Goal: Information Seeking & Learning: Learn about a topic

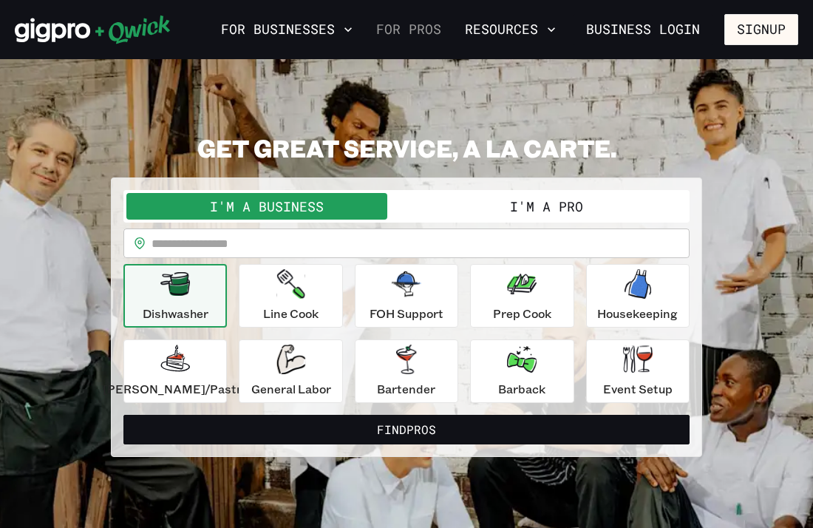
click at [418, 25] on link "For Pros" at bounding box center [408, 29] width 77 height 25
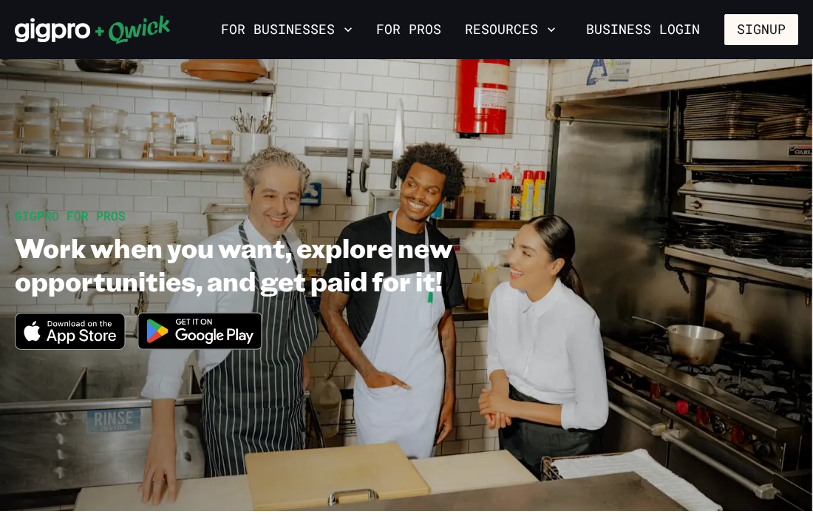
click at [200, 337] on img at bounding box center [200, 330] width 143 height 55
click at [774, 37] on button "Signup" at bounding box center [761, 29] width 74 height 31
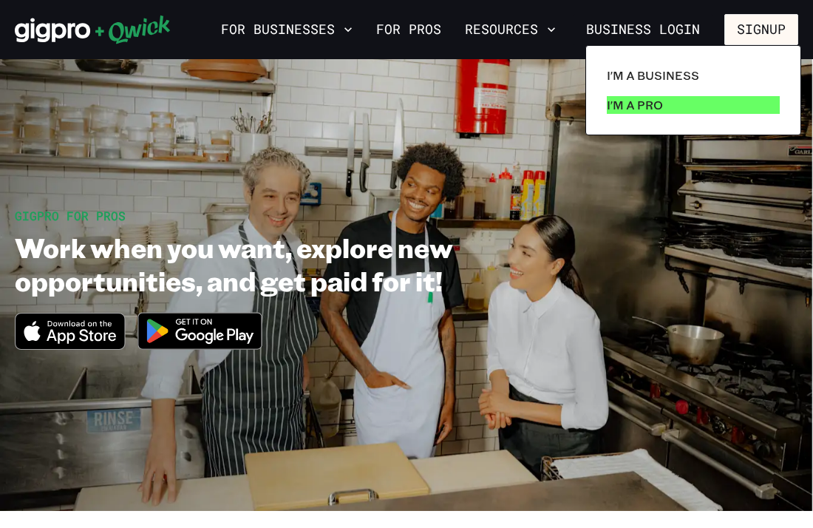
click at [671, 99] on link "I'm a Pro" at bounding box center [693, 105] width 185 height 30
click at [505, 35] on div at bounding box center [406, 264] width 813 height 528
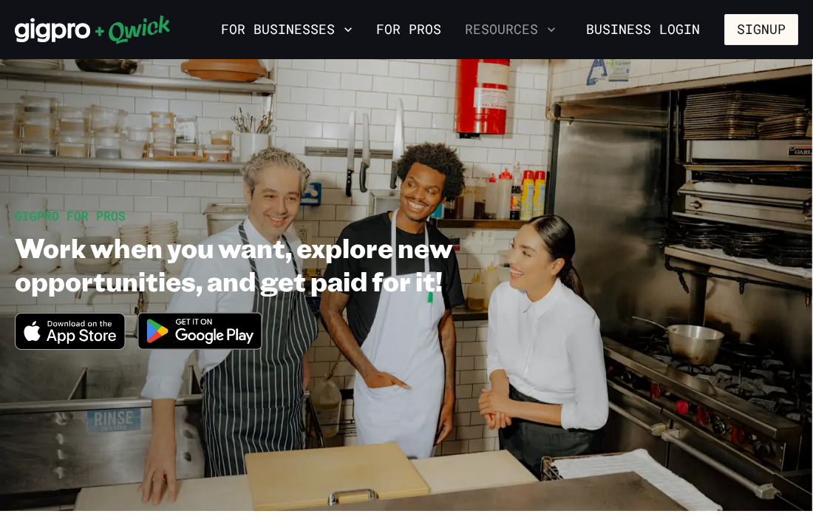
click at [504, 34] on button "Resources" at bounding box center [510, 29] width 103 height 25
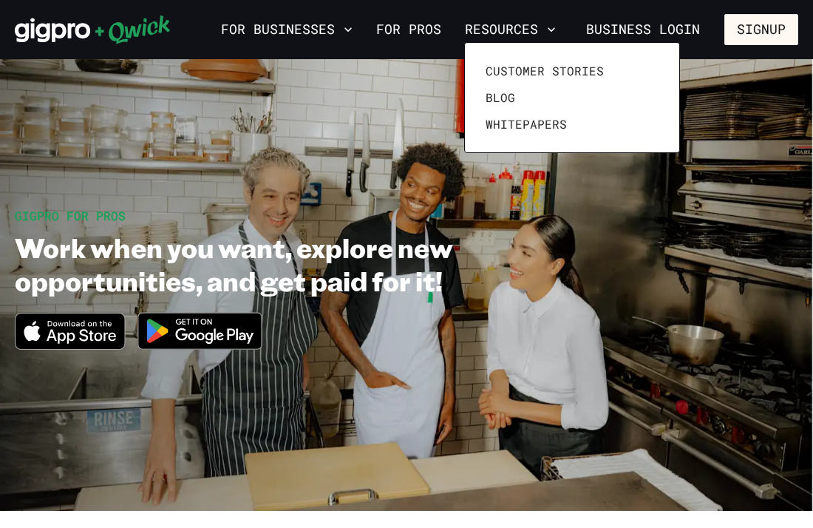
click at [755, 151] on div at bounding box center [406, 264] width 813 height 528
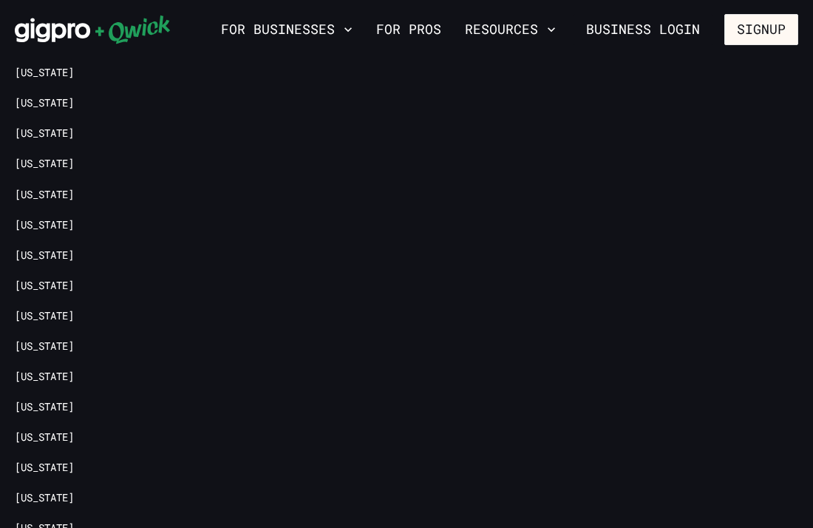
scroll to position [3074, 0]
